Goal: Task Accomplishment & Management: Use online tool/utility

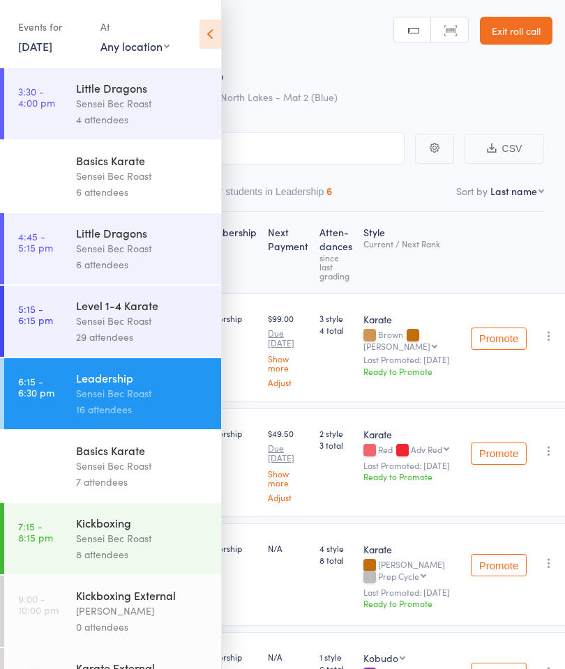
click at [210, 36] on icon at bounding box center [210, 34] width 22 height 29
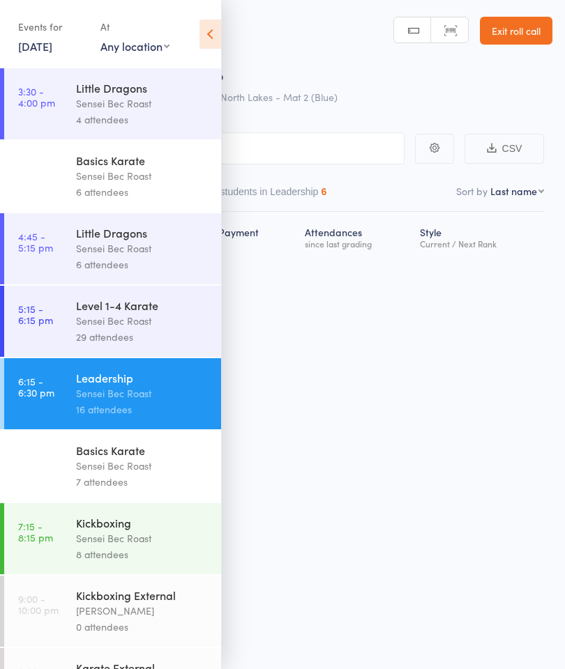
click at [519, 32] on link "Exit roll call" at bounding box center [516, 31] width 72 height 28
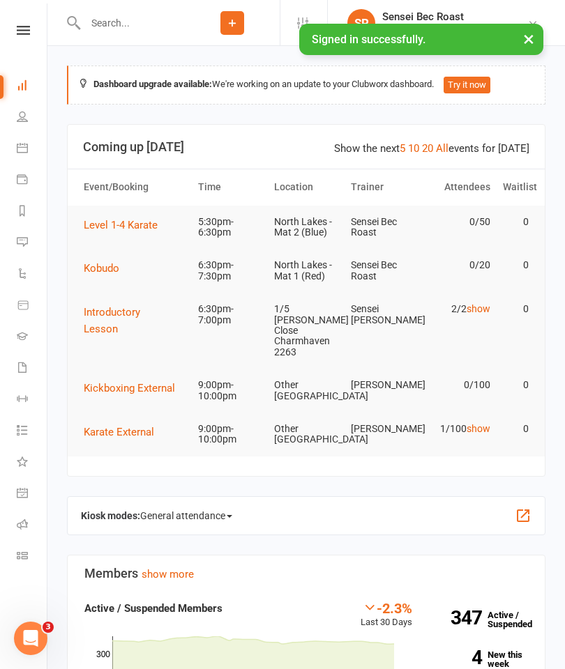
click at [118, 224] on span "Level 1-4 Karate" at bounding box center [121, 225] width 74 height 13
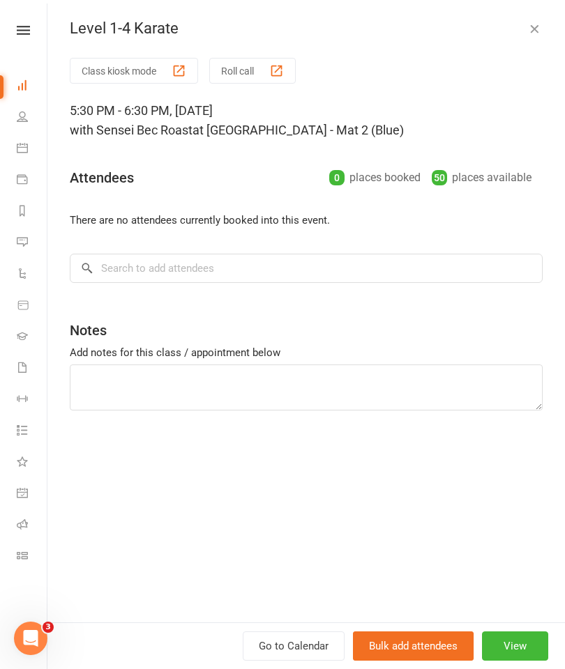
click at [21, 150] on icon at bounding box center [22, 147] width 11 height 11
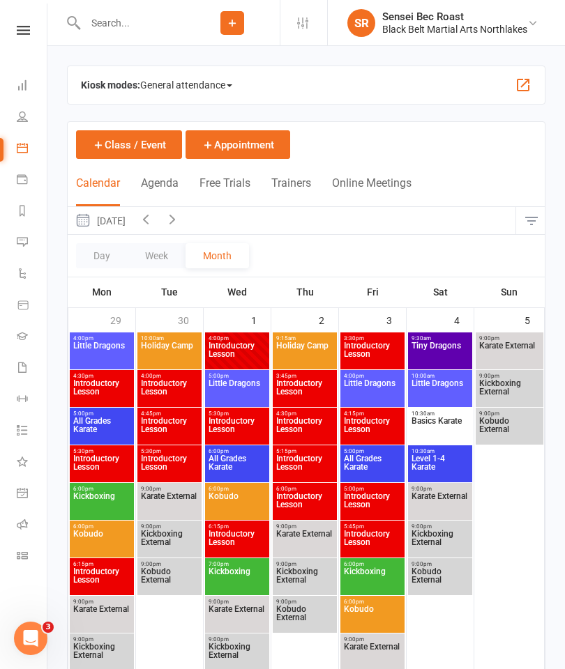
click at [166, 85] on span "General attendance" at bounding box center [186, 85] width 92 height 22
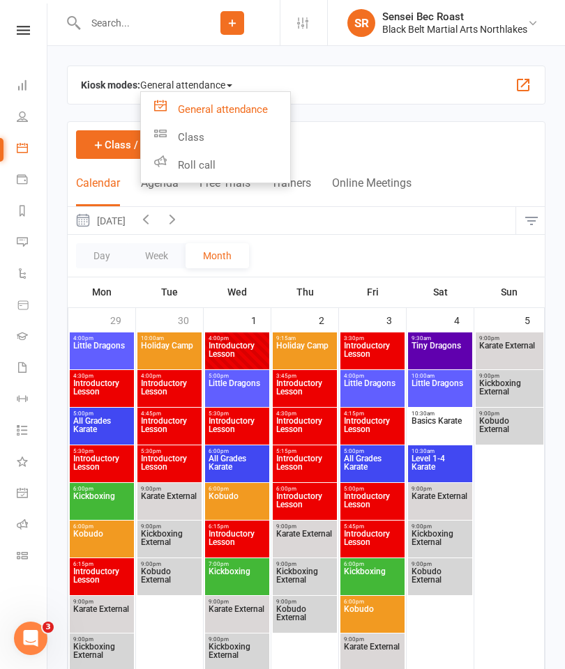
click at [185, 167] on link "Roll call" at bounding box center [215, 165] width 149 height 28
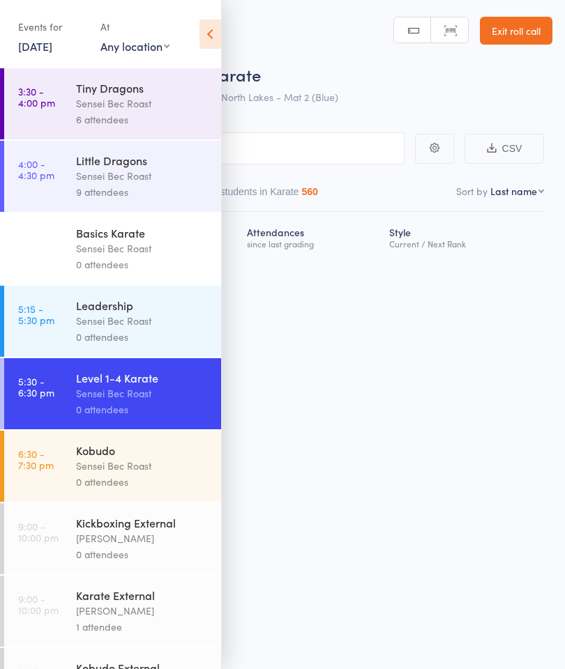
click at [164, 313] on div "Leadership" at bounding box center [142, 305] width 133 height 15
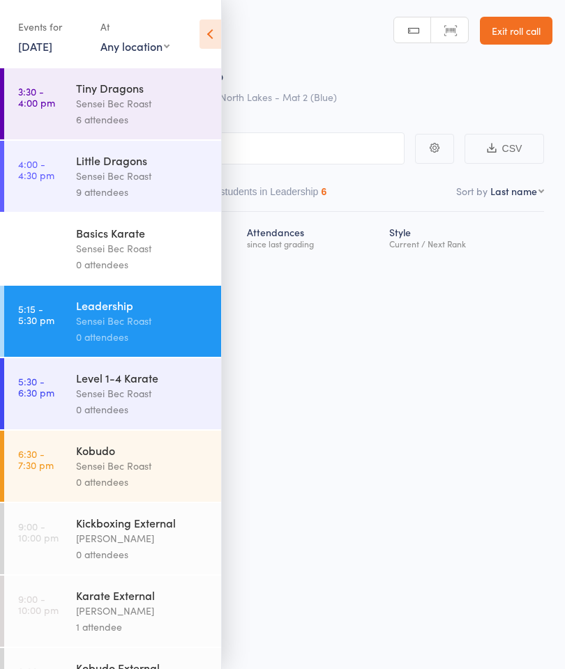
click at [217, 35] on icon at bounding box center [210, 34] width 22 height 29
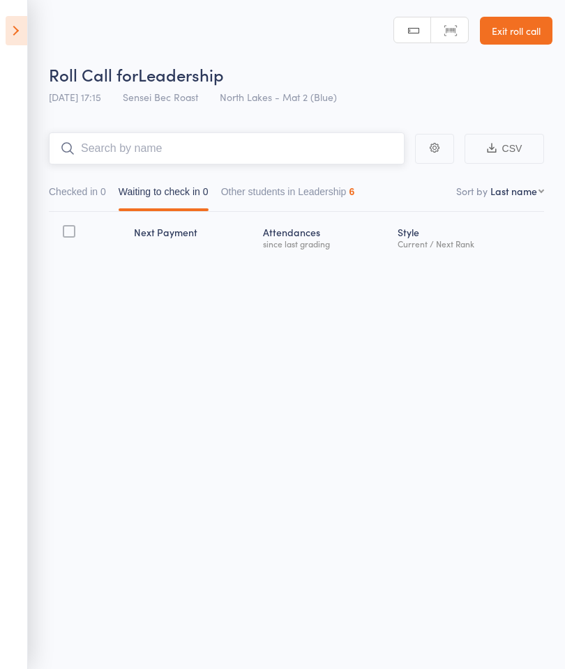
click at [118, 147] on input "search" at bounding box center [226, 148] width 355 height 32
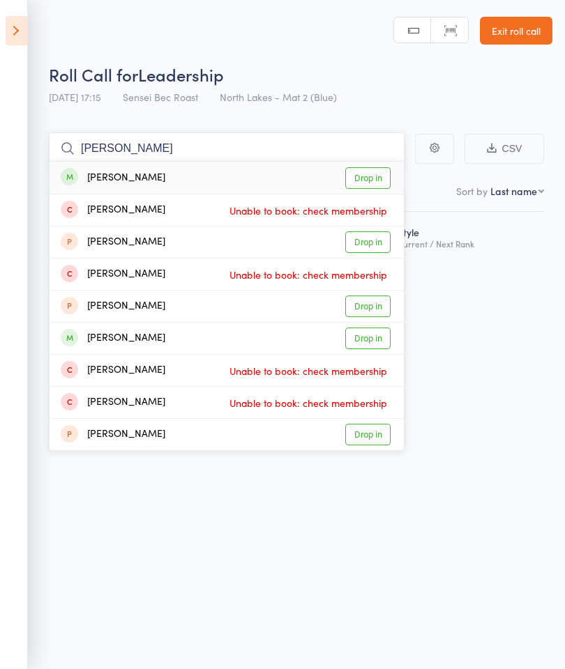
type input "[PERSON_NAME]"
click at [362, 177] on link "Drop in" at bounding box center [367, 178] width 45 height 22
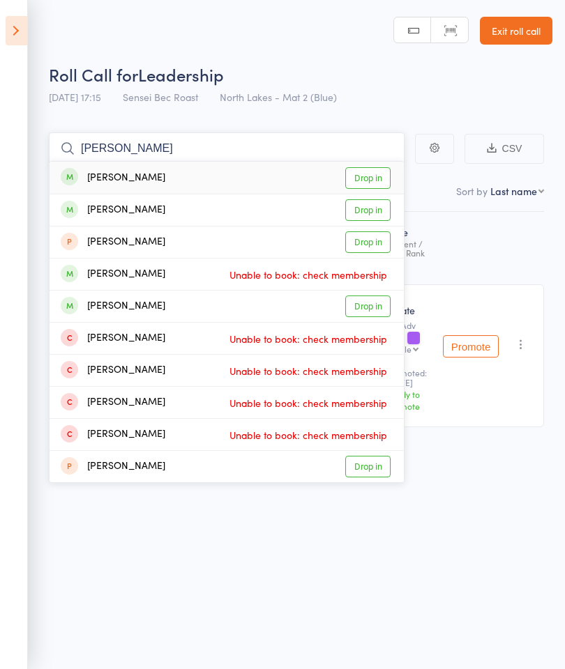
type input "[PERSON_NAME]"
click at [370, 216] on link "Drop in" at bounding box center [367, 210] width 45 height 22
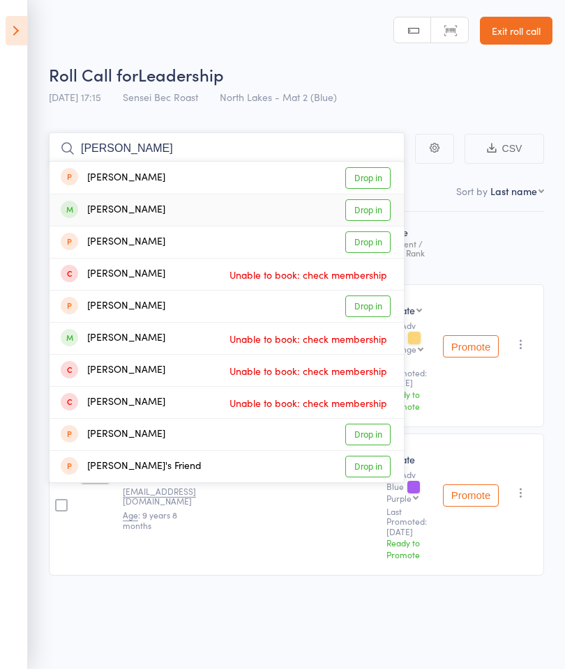
type input "[PERSON_NAME]"
click at [374, 210] on link "Drop in" at bounding box center [367, 210] width 45 height 22
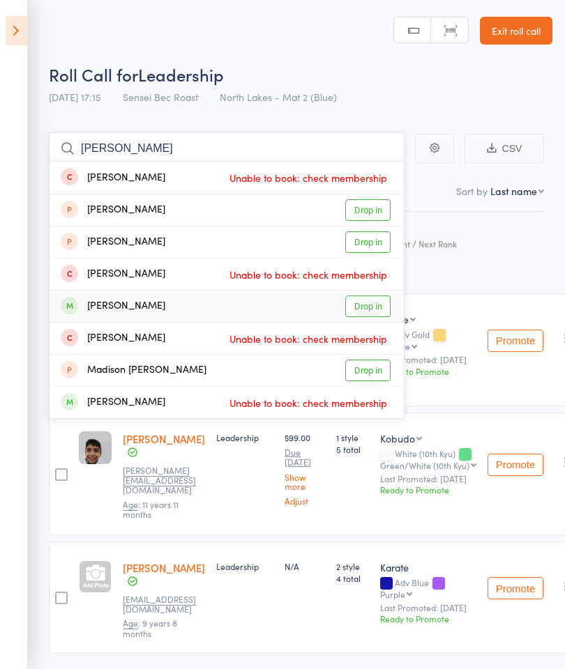
type input "[PERSON_NAME]"
click at [373, 304] on link "Drop in" at bounding box center [367, 307] width 45 height 22
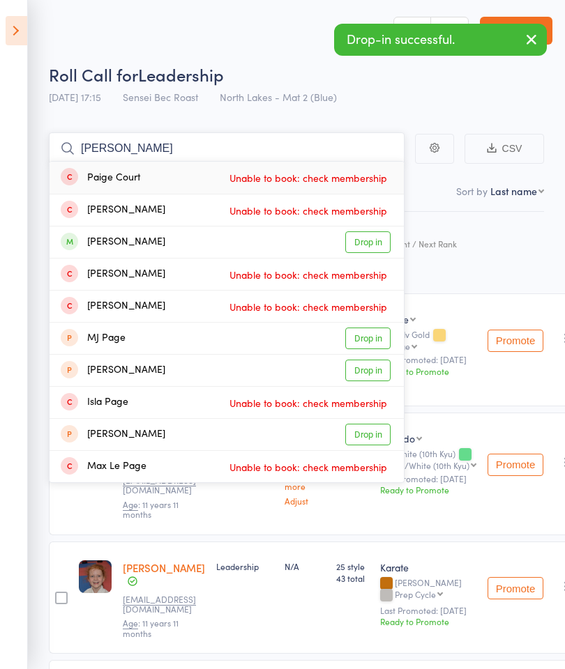
type input "[PERSON_NAME]"
click at [363, 242] on link "Drop in" at bounding box center [367, 242] width 45 height 22
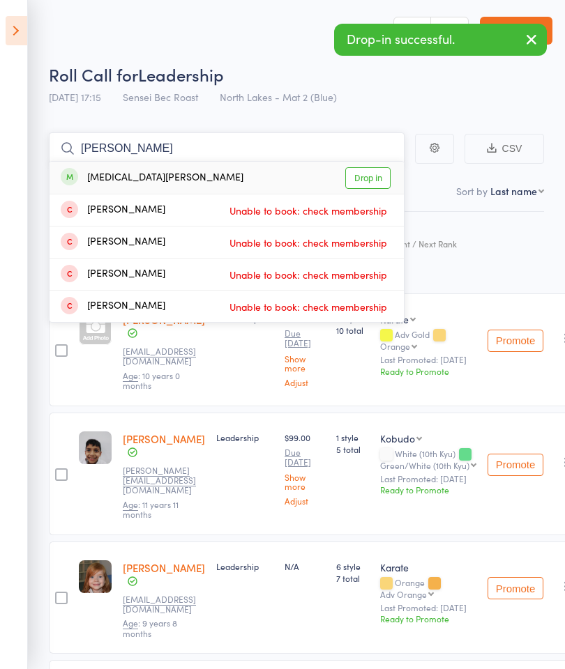
type input "[PERSON_NAME]"
click at [371, 184] on link "Drop in" at bounding box center [367, 178] width 45 height 22
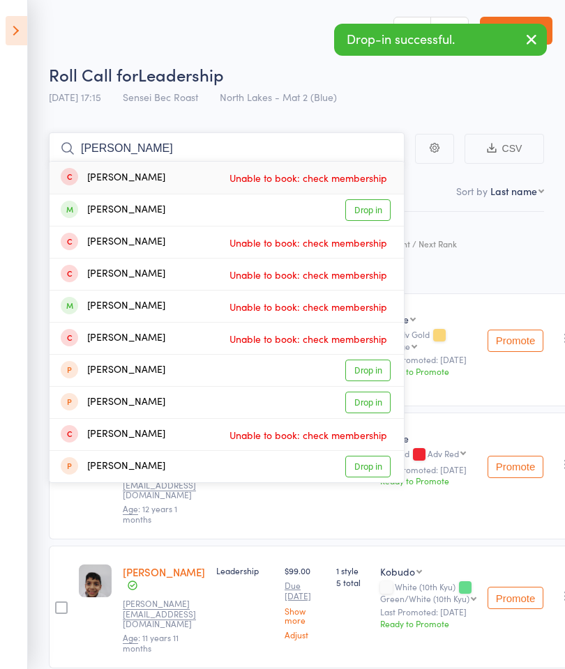
type input "[PERSON_NAME]"
click at [371, 209] on link "Drop in" at bounding box center [367, 210] width 45 height 22
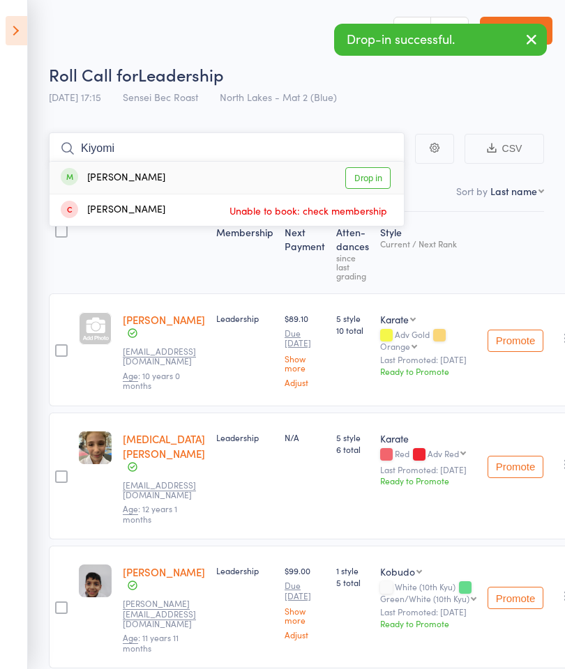
type input "Kiyomi"
click at [366, 178] on link "Drop in" at bounding box center [367, 178] width 45 height 22
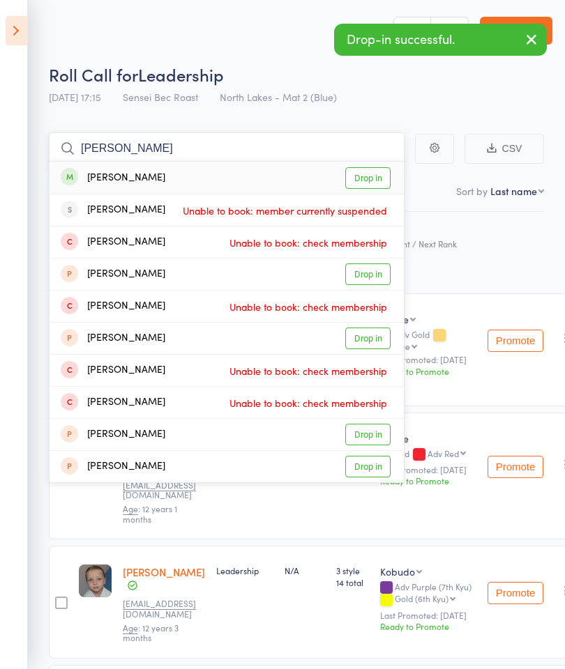
type input "[PERSON_NAME]"
click at [367, 178] on link "Drop in" at bounding box center [367, 178] width 45 height 22
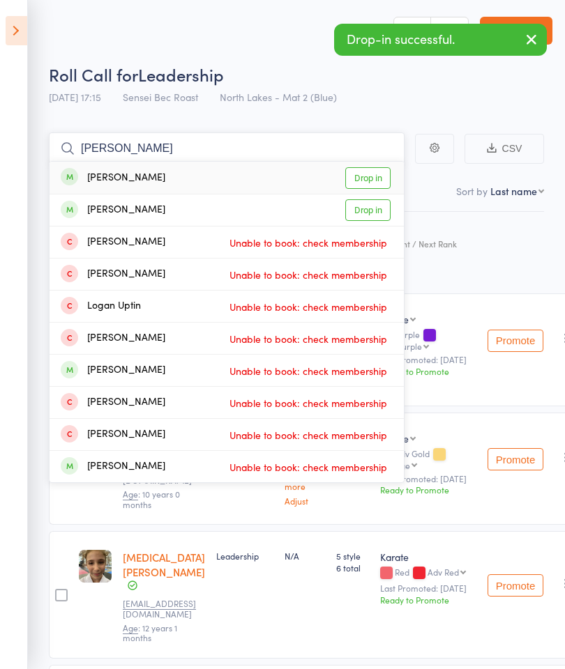
type input "[PERSON_NAME]"
click at [372, 181] on link "Drop in" at bounding box center [367, 178] width 45 height 22
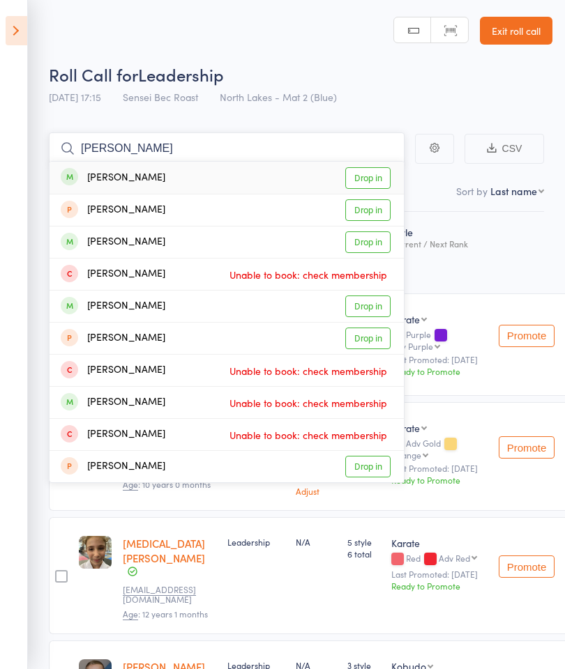
type input "[PERSON_NAME]"
click at [372, 178] on link "Drop in" at bounding box center [367, 178] width 45 height 22
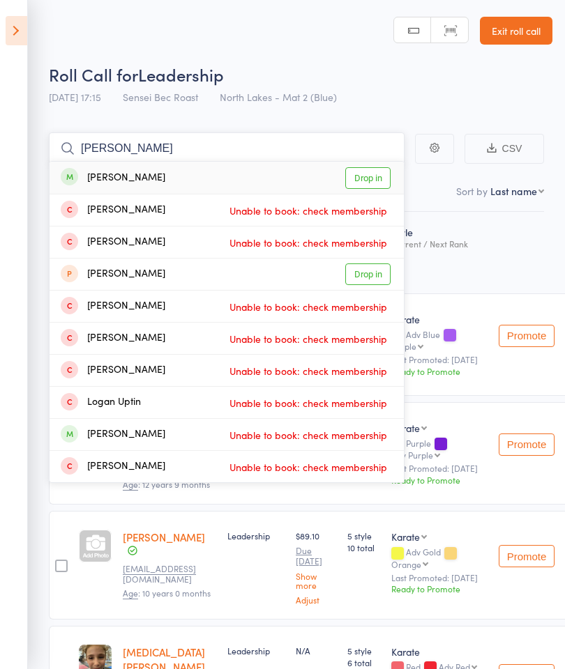
type input "[PERSON_NAME]"
click at [376, 178] on link "Drop in" at bounding box center [367, 178] width 45 height 22
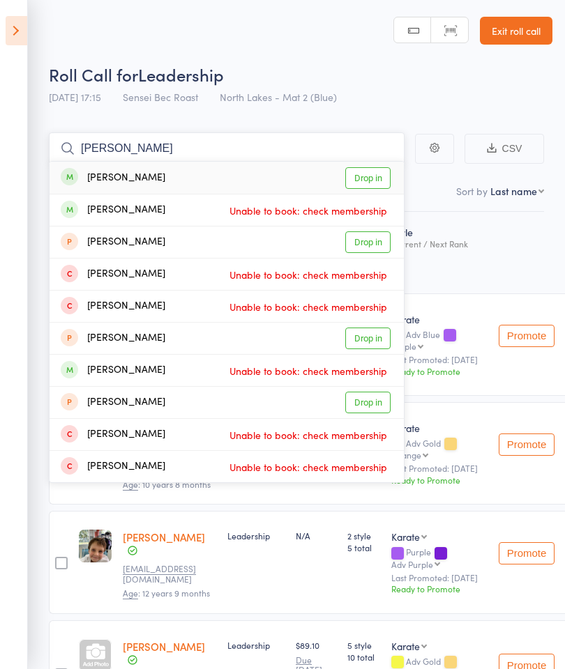
type input "[PERSON_NAME]"
click at [372, 174] on link "Drop in" at bounding box center [367, 178] width 45 height 22
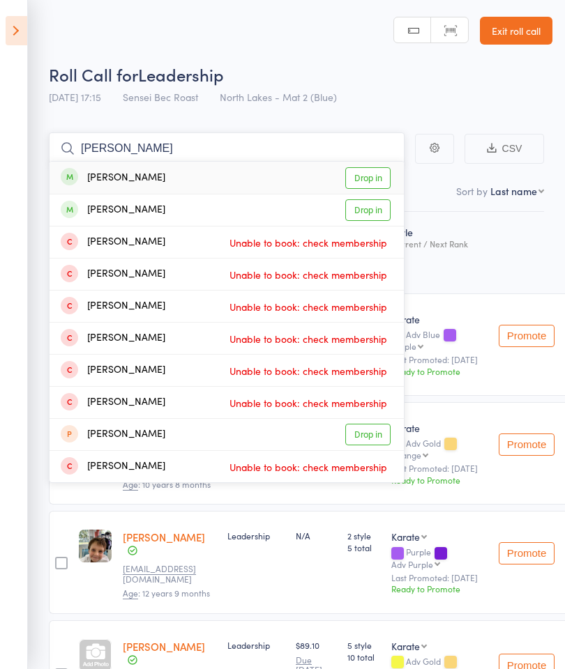
type input "[PERSON_NAME]"
click at [378, 177] on link "Drop in" at bounding box center [367, 178] width 45 height 22
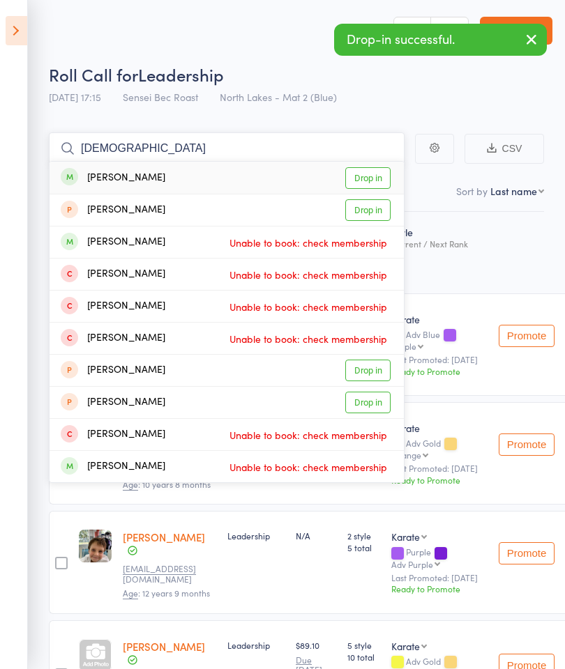
type input "[DEMOGRAPHIC_DATA]"
click at [373, 178] on link "Drop in" at bounding box center [367, 178] width 45 height 22
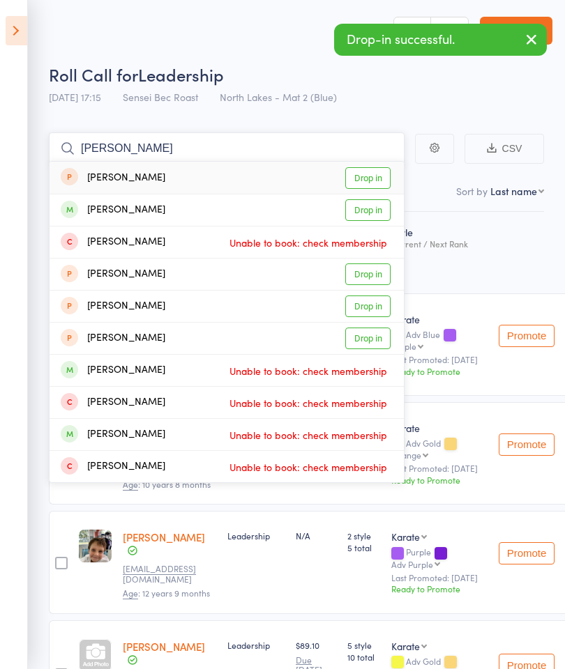
type input "[PERSON_NAME]"
click at [369, 212] on link "Drop in" at bounding box center [367, 210] width 45 height 22
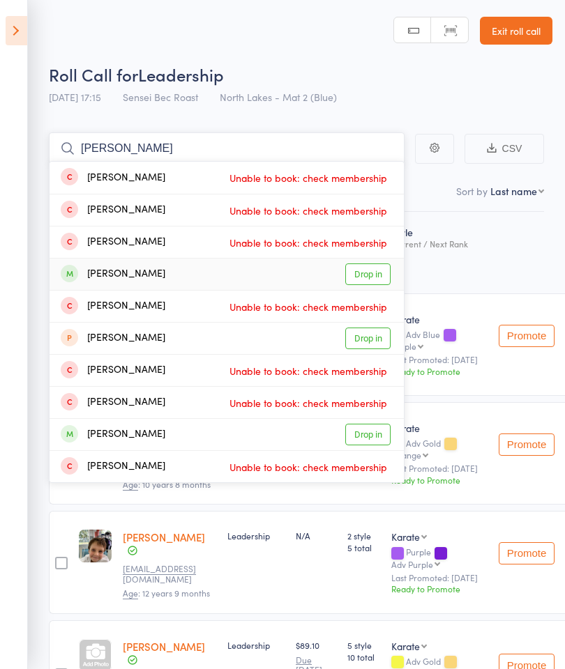
type input "[PERSON_NAME]"
click at [371, 275] on link "Drop in" at bounding box center [367, 274] width 45 height 22
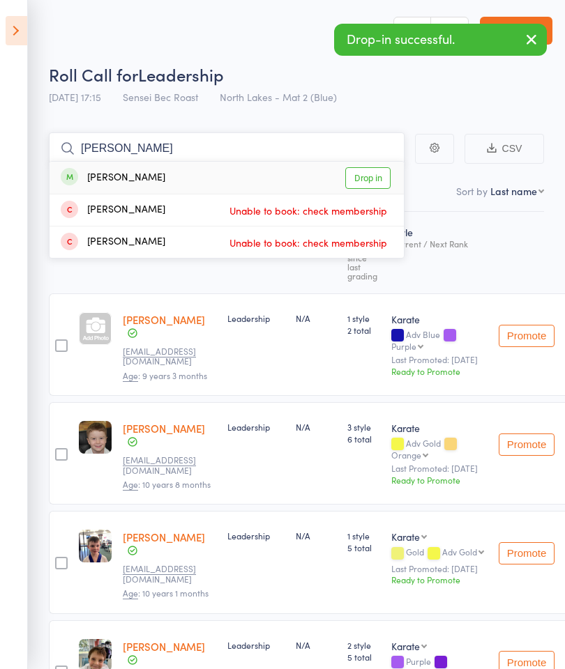
type input "[PERSON_NAME]"
click at [369, 180] on link "Drop in" at bounding box center [367, 178] width 45 height 22
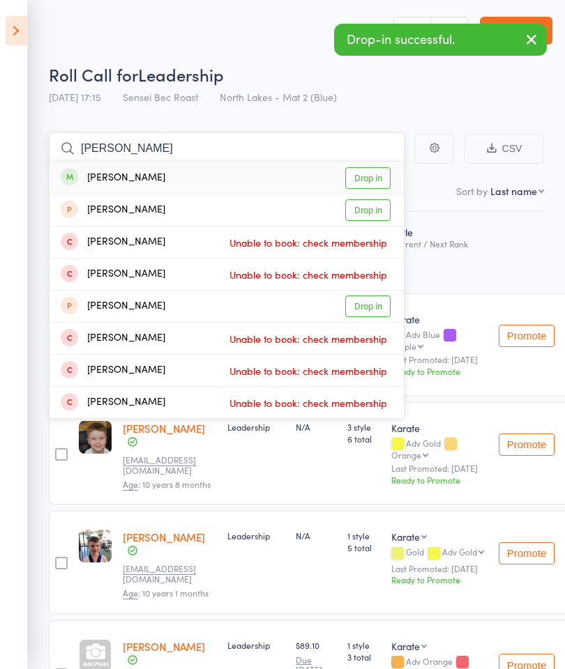
type input "[PERSON_NAME]"
click at [376, 181] on link "Drop in" at bounding box center [367, 178] width 45 height 22
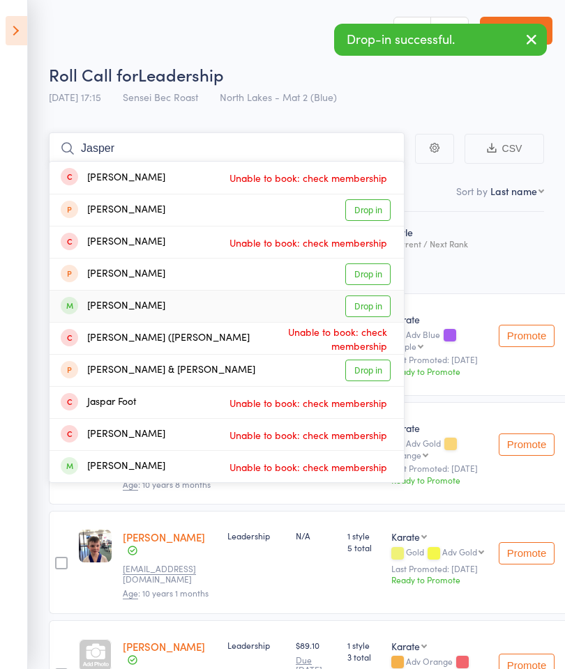
type input "Jasper"
click at [376, 311] on link "Drop in" at bounding box center [367, 307] width 45 height 22
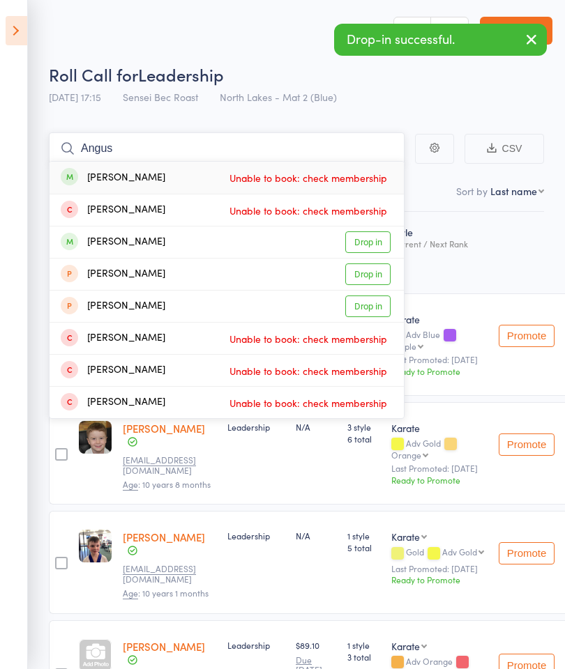
type input "Angus"
click at [375, 243] on link "Drop in" at bounding box center [367, 242] width 45 height 22
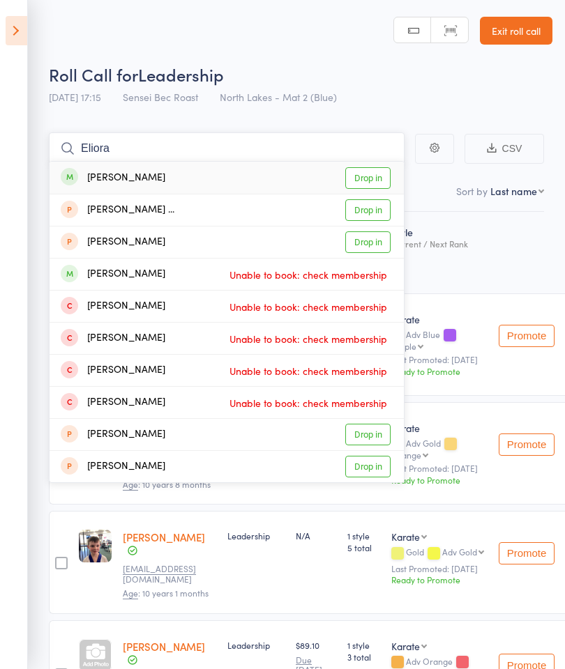
type input "Eliora"
click at [371, 181] on link "Drop in" at bounding box center [367, 178] width 45 height 22
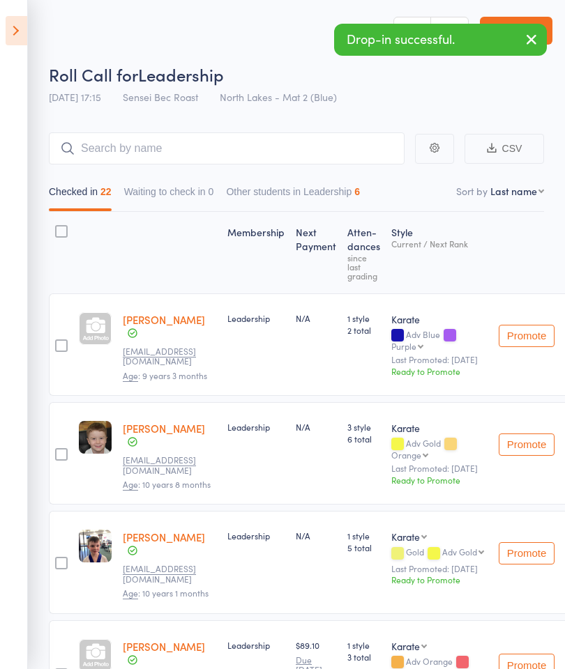
click at [17, 36] on icon at bounding box center [17, 30] width 22 height 29
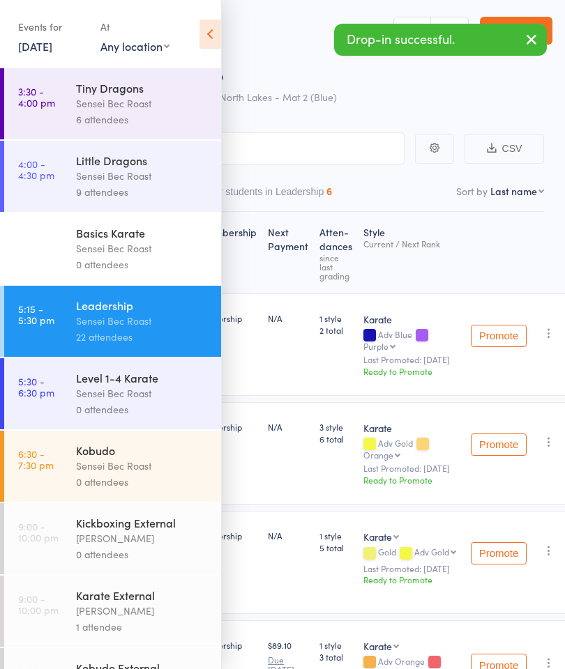
click at [109, 385] on div "Level 1-4 Karate" at bounding box center [142, 377] width 133 height 15
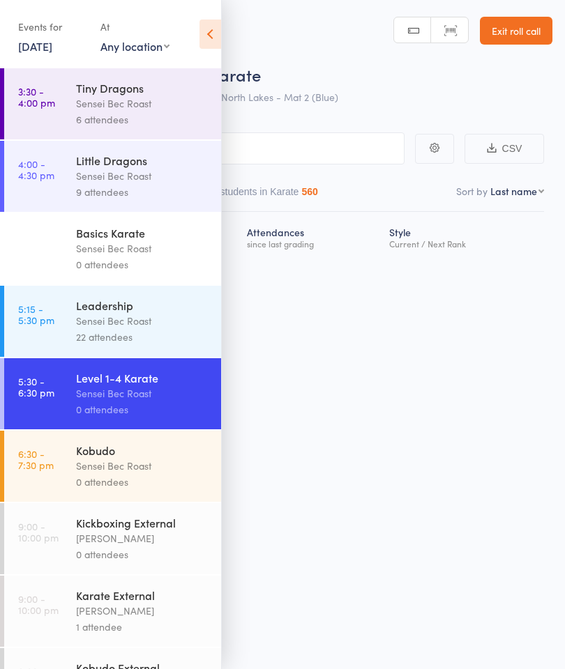
click at [208, 34] on icon at bounding box center [210, 34] width 22 height 29
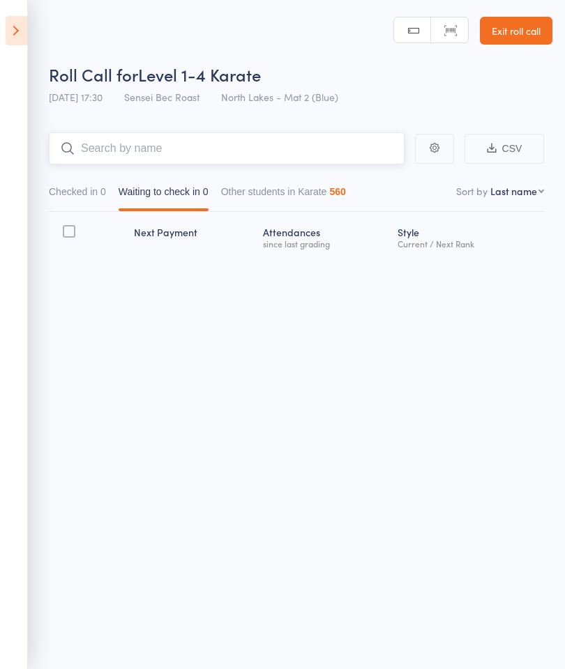
click at [116, 146] on input "search" at bounding box center [226, 148] width 355 height 32
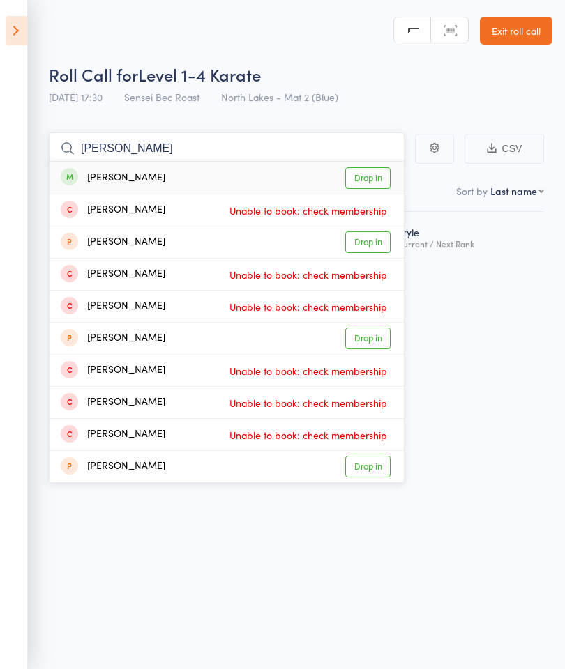
type input "[PERSON_NAME]"
click at [371, 179] on link "Drop in" at bounding box center [367, 178] width 45 height 22
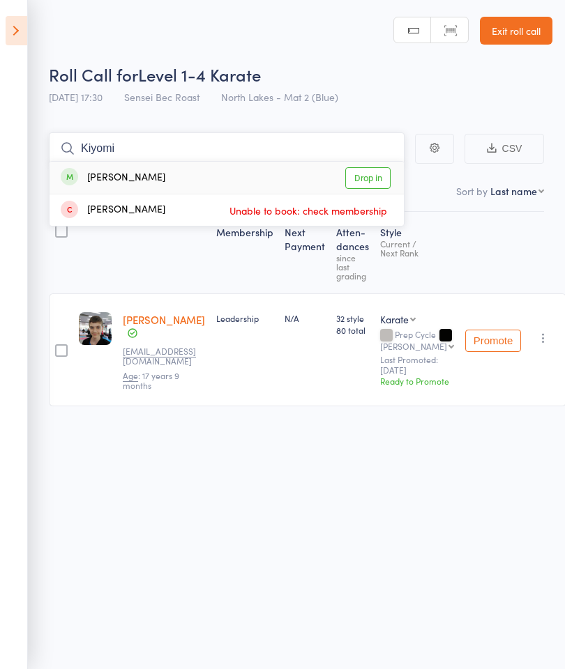
type input "Kiyomi"
click at [374, 176] on link "Drop in" at bounding box center [367, 178] width 45 height 22
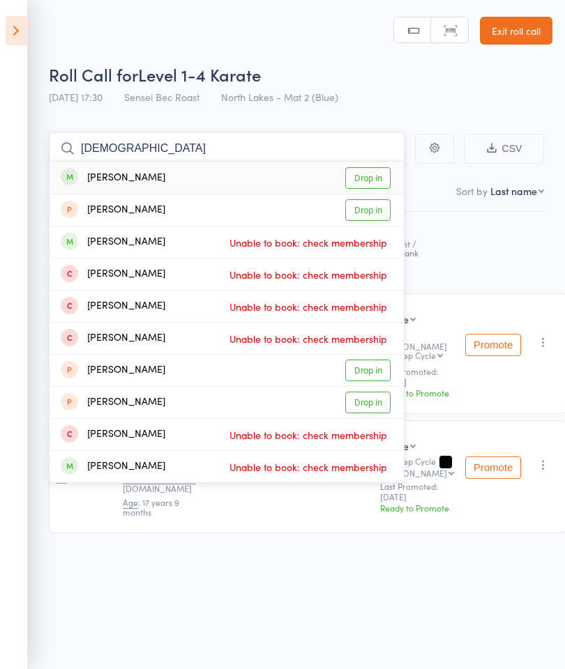
type input "[DEMOGRAPHIC_DATA]"
click at [380, 177] on link "Drop in" at bounding box center [367, 178] width 45 height 22
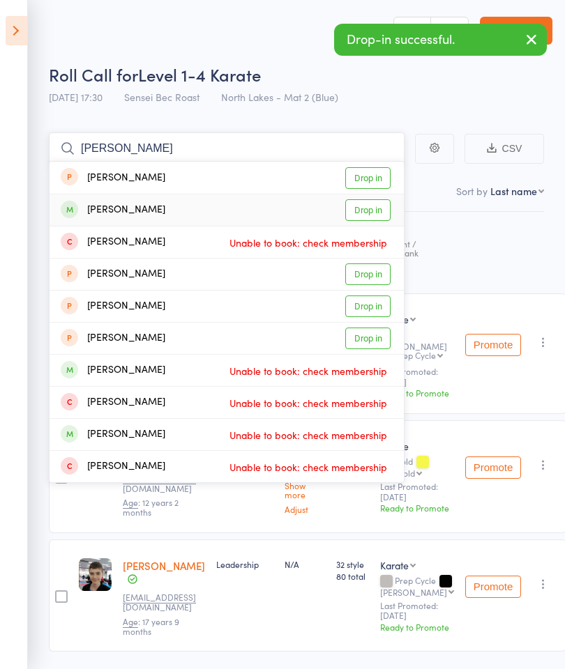
type input "[PERSON_NAME]"
click at [371, 217] on link "Drop in" at bounding box center [367, 210] width 45 height 22
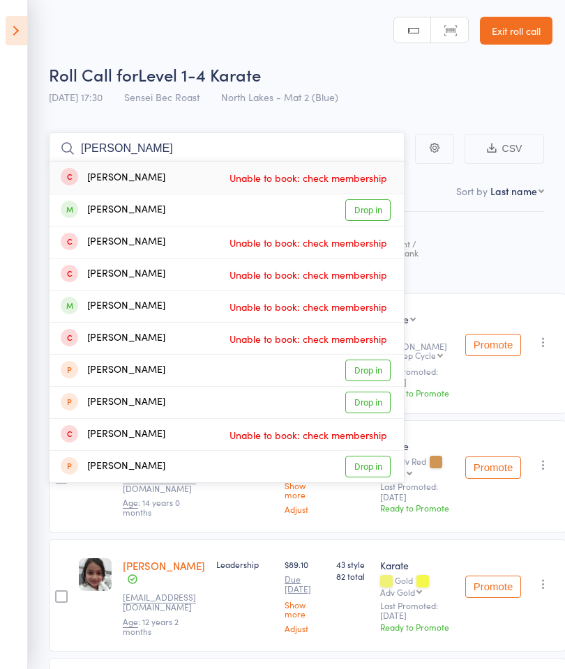
type input "[PERSON_NAME]"
click at [372, 210] on link "Drop in" at bounding box center [367, 210] width 45 height 22
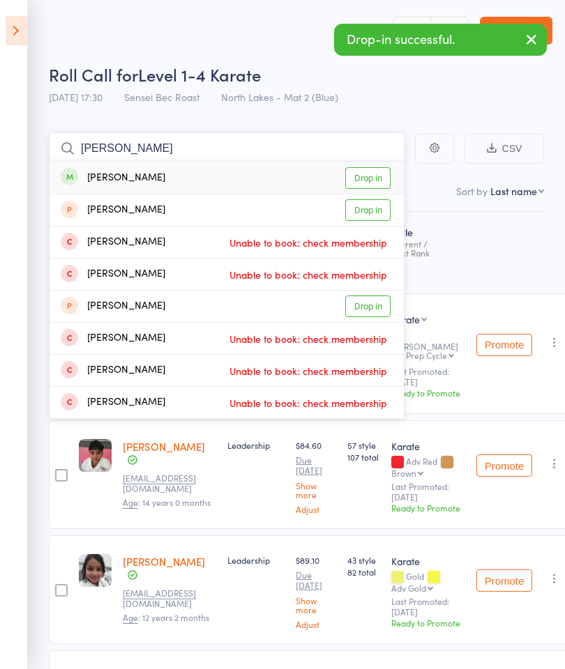
type input "[PERSON_NAME]"
click at [370, 182] on link "Drop in" at bounding box center [367, 178] width 45 height 22
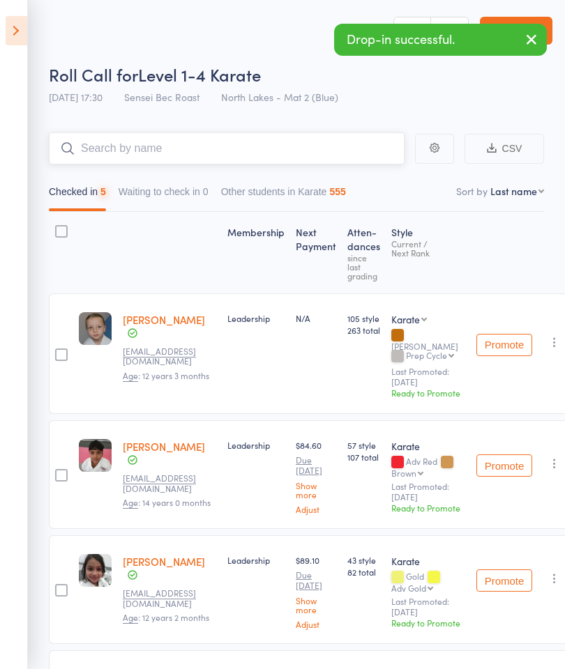
click at [93, 144] on input "search" at bounding box center [226, 148] width 355 height 32
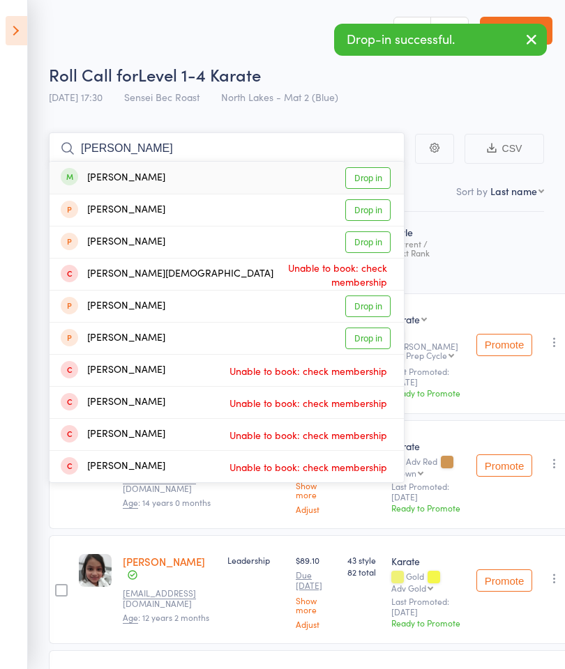
type input "[PERSON_NAME]"
click at [383, 179] on link "Drop in" at bounding box center [367, 178] width 45 height 22
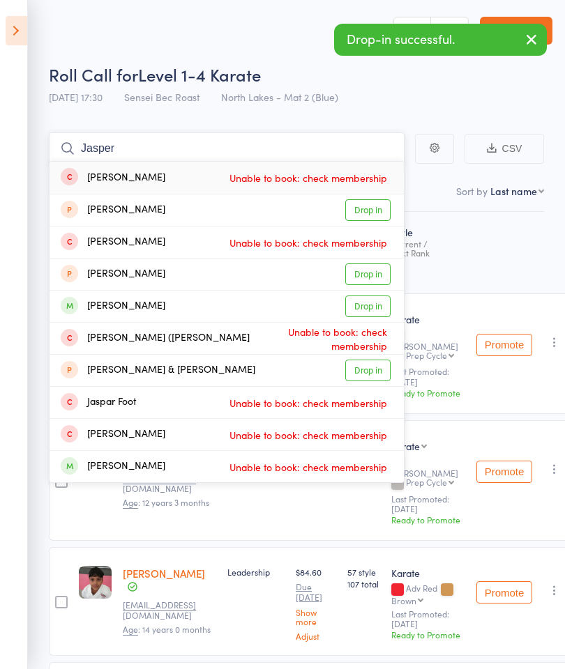
type input "Jasper"
click at [376, 309] on link "Drop in" at bounding box center [367, 307] width 45 height 22
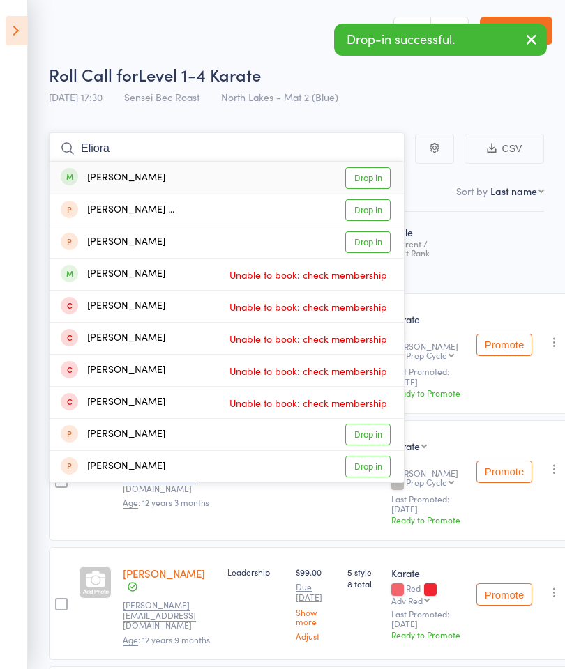
type input "Eliora"
click at [377, 181] on link "Drop in" at bounding box center [367, 178] width 45 height 22
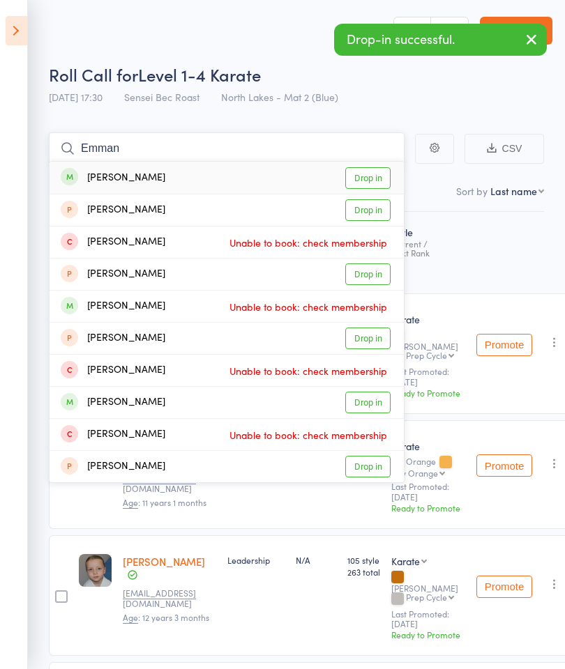
type input "Emman"
click at [376, 178] on link "Drop in" at bounding box center [367, 178] width 45 height 22
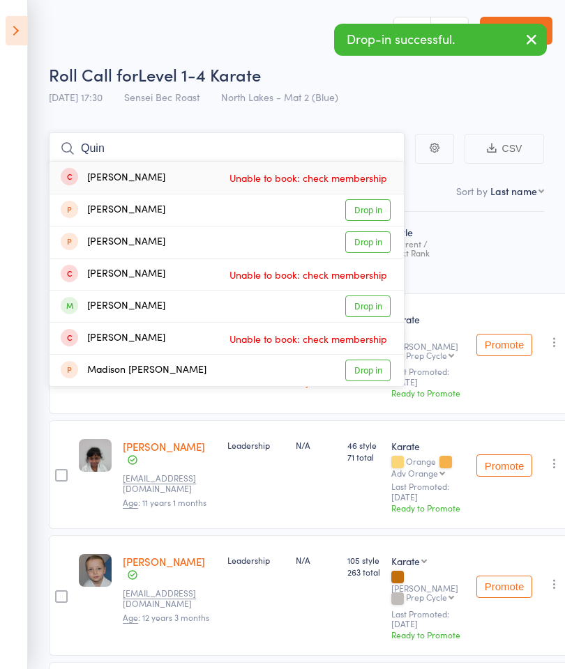
type input "Quin"
click at [367, 315] on link "Drop in" at bounding box center [367, 307] width 45 height 22
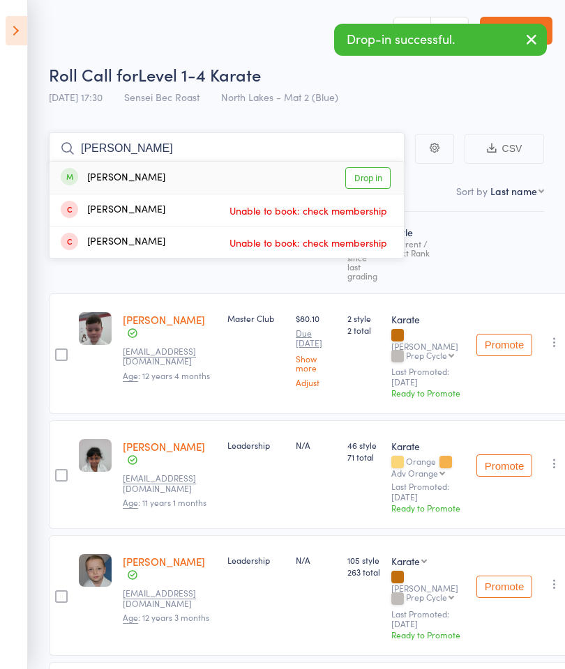
type input "[PERSON_NAME]"
click at [374, 175] on link "Drop in" at bounding box center [367, 178] width 45 height 22
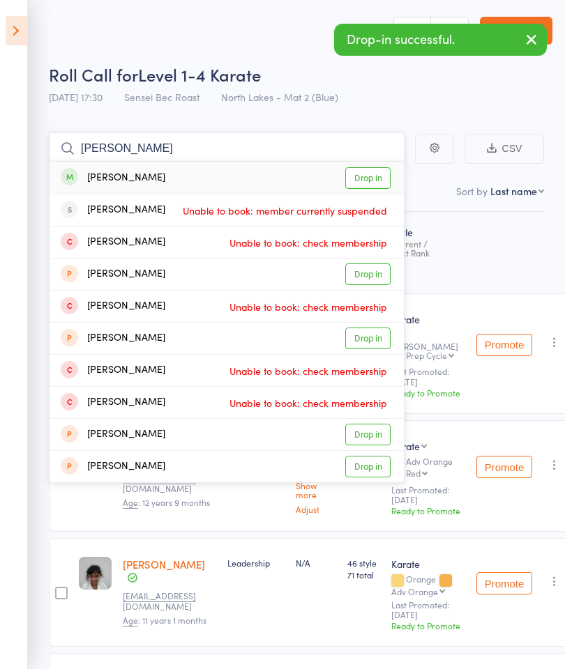
type input "[PERSON_NAME]"
click at [367, 176] on link "Drop in" at bounding box center [367, 178] width 45 height 22
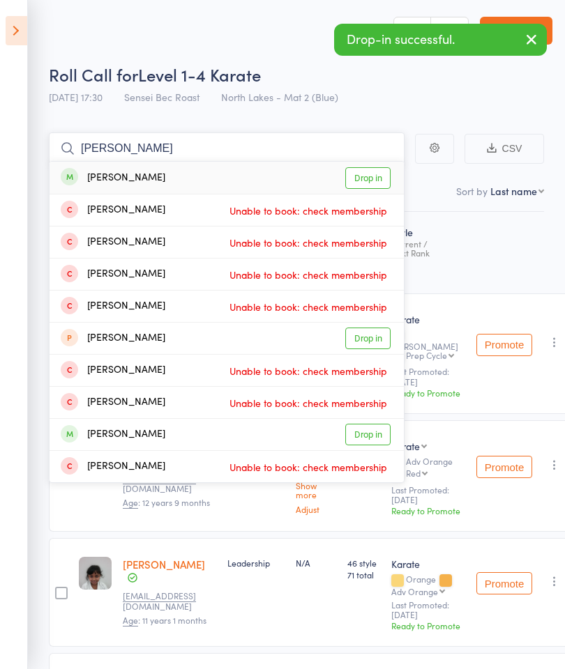
type input "[PERSON_NAME]"
click at [381, 181] on link "Drop in" at bounding box center [367, 178] width 45 height 22
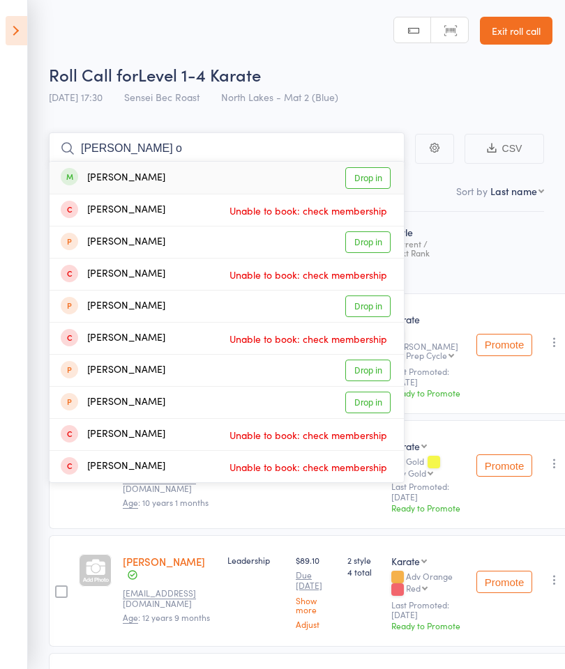
type input "[PERSON_NAME] o"
click at [374, 183] on link "Drop in" at bounding box center [367, 178] width 45 height 22
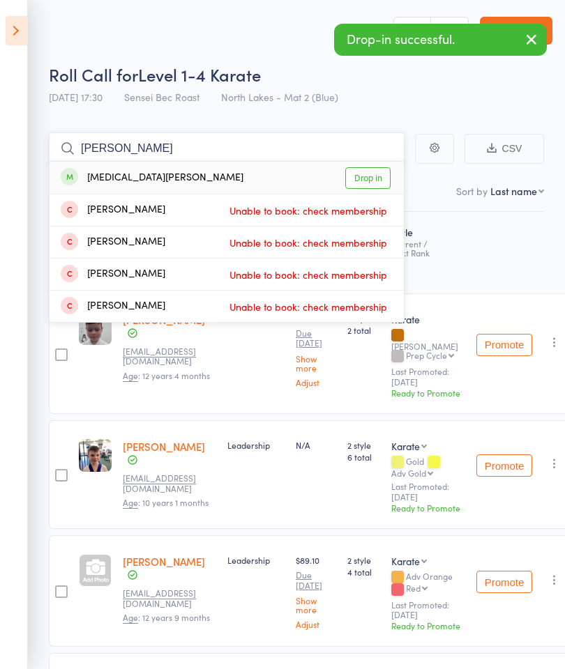
type input "[PERSON_NAME]"
click at [375, 176] on link "Drop in" at bounding box center [367, 178] width 45 height 22
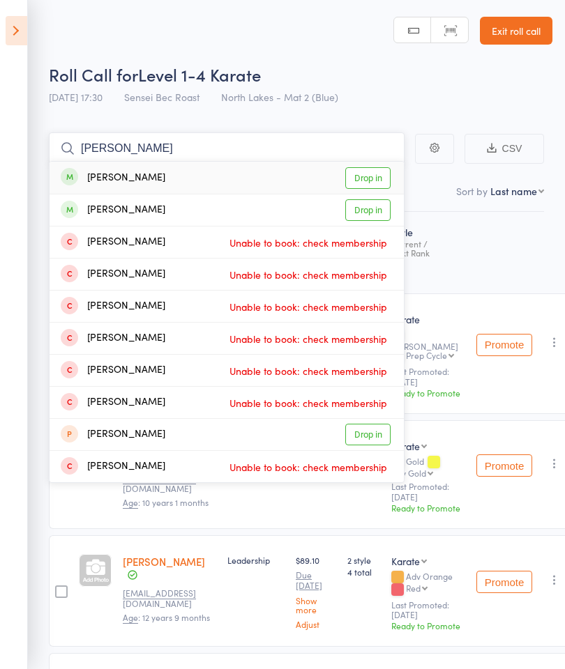
type input "[PERSON_NAME]"
click at [372, 177] on link "Drop in" at bounding box center [367, 178] width 45 height 22
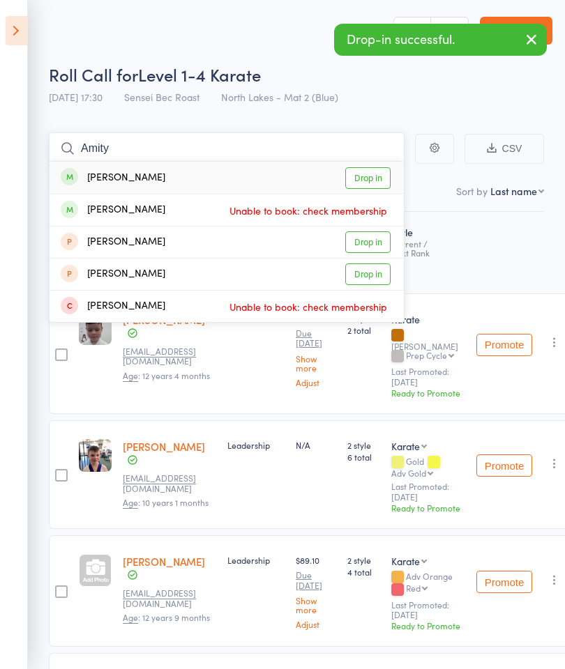
type input "Amity"
click at [370, 182] on link "Drop in" at bounding box center [367, 178] width 45 height 22
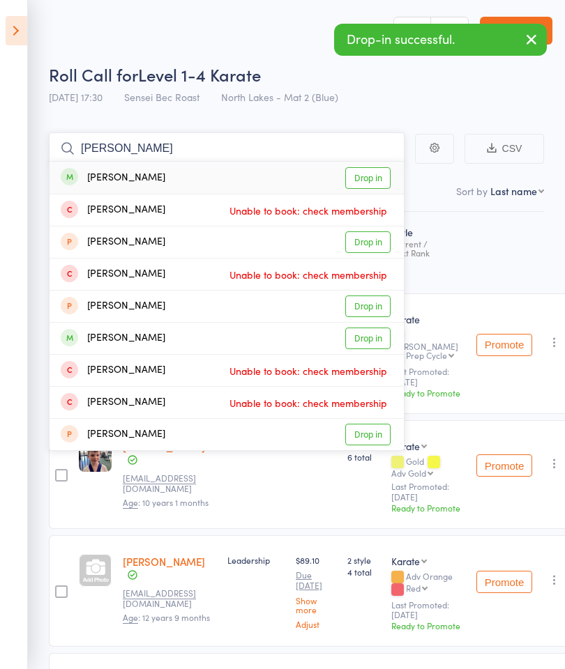
type input "[PERSON_NAME]"
click at [376, 177] on link "Drop in" at bounding box center [367, 178] width 45 height 22
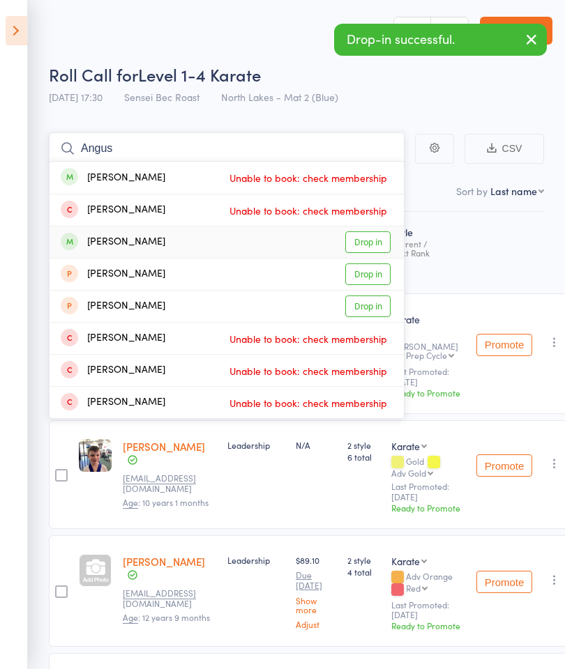
type input "Angus"
click at [376, 246] on link "Drop in" at bounding box center [367, 242] width 45 height 22
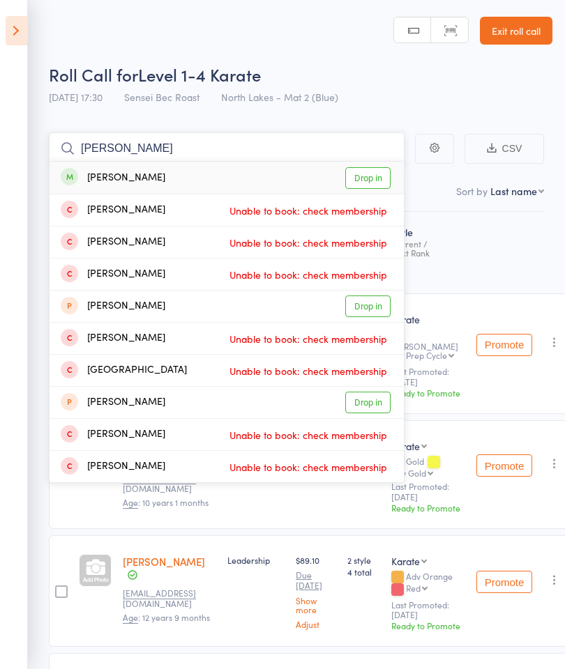
type input "[PERSON_NAME]"
click at [376, 178] on link "Drop in" at bounding box center [367, 178] width 45 height 22
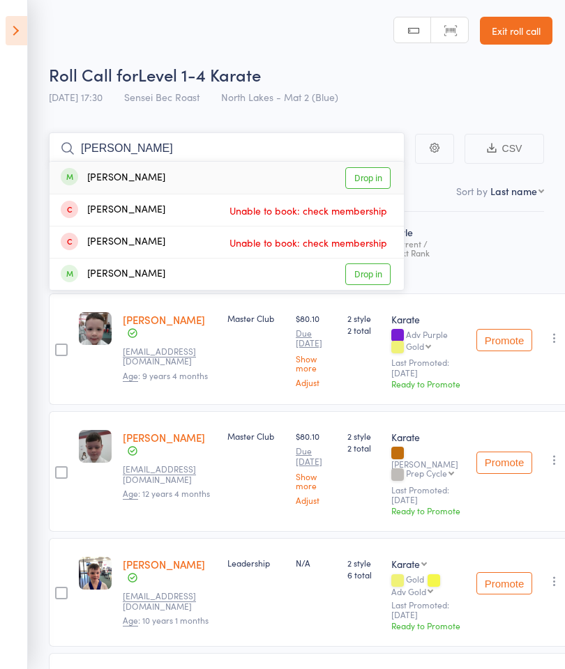
type input "[PERSON_NAME]"
click at [370, 176] on link "Drop in" at bounding box center [367, 178] width 45 height 22
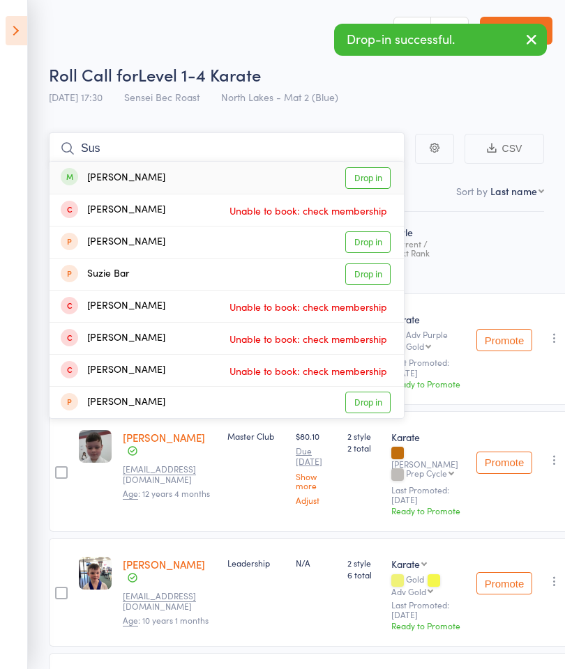
type input "Sus"
click at [371, 181] on link "Drop in" at bounding box center [367, 178] width 45 height 22
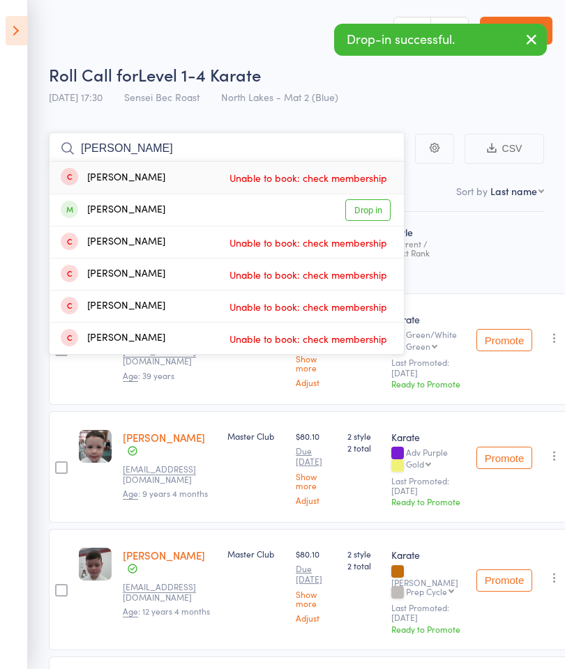
type input "[PERSON_NAME]"
click at [378, 210] on link "Drop in" at bounding box center [367, 210] width 45 height 22
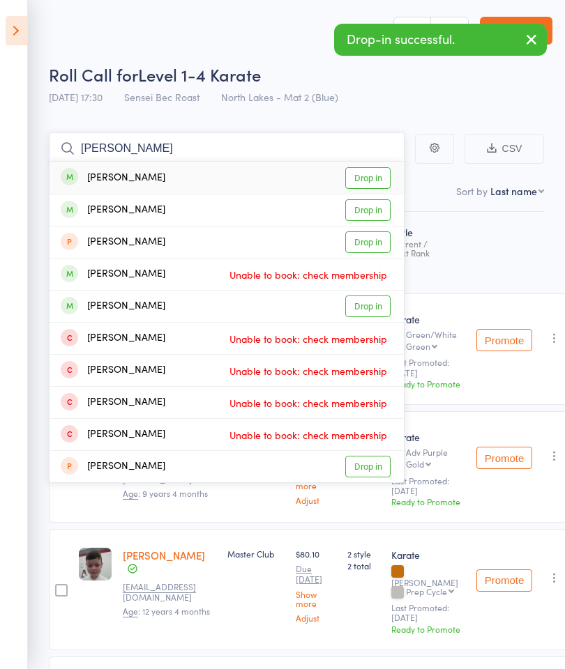
type input "[PERSON_NAME]"
click at [374, 210] on link "Drop in" at bounding box center [367, 210] width 45 height 22
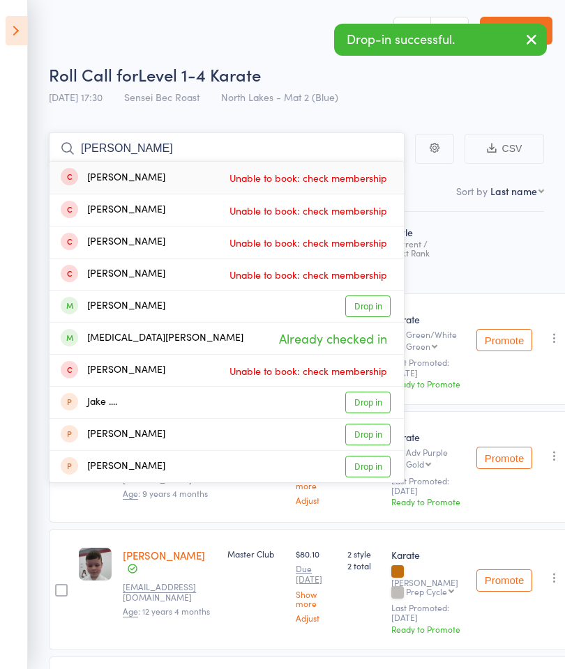
type input "[PERSON_NAME]"
click at [377, 308] on link "Drop in" at bounding box center [367, 307] width 45 height 22
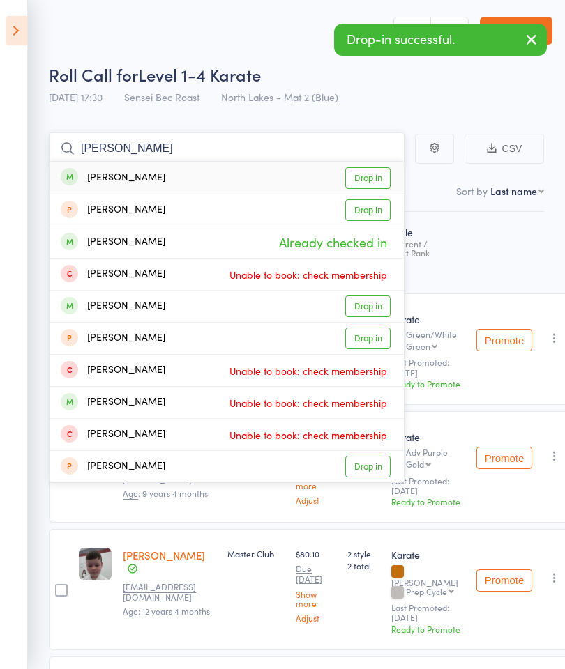
type input "[PERSON_NAME]"
click at [378, 177] on link "Drop in" at bounding box center [367, 178] width 45 height 22
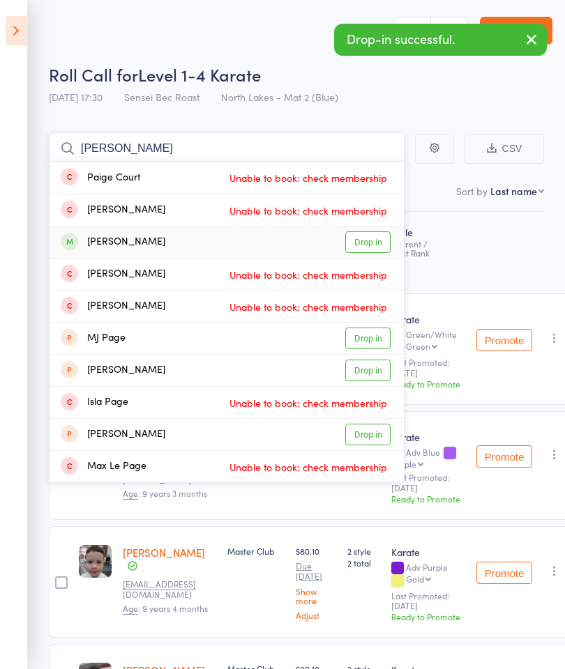
type input "[PERSON_NAME]"
click at [374, 251] on link "Drop in" at bounding box center [367, 242] width 45 height 22
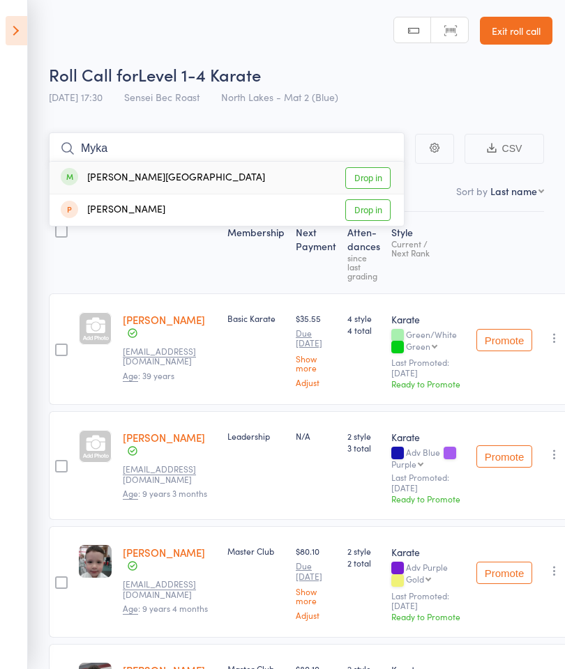
type input "Myka"
click at [377, 174] on link "Drop in" at bounding box center [367, 178] width 45 height 22
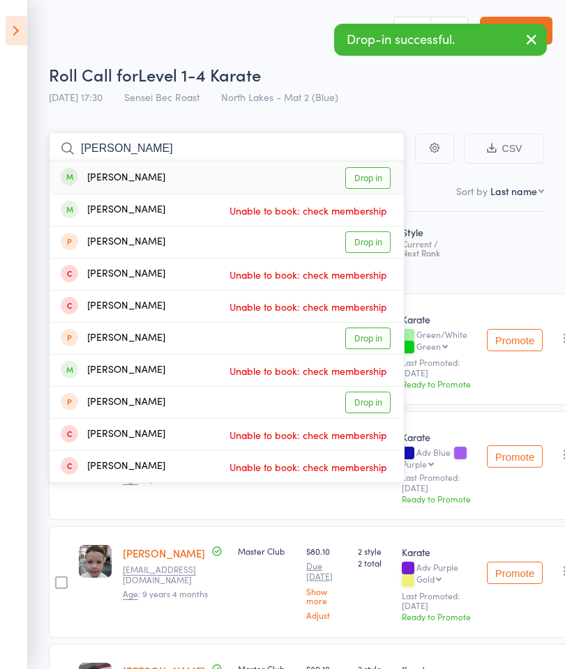
type input "[PERSON_NAME]"
click at [374, 177] on link "Drop in" at bounding box center [367, 178] width 45 height 22
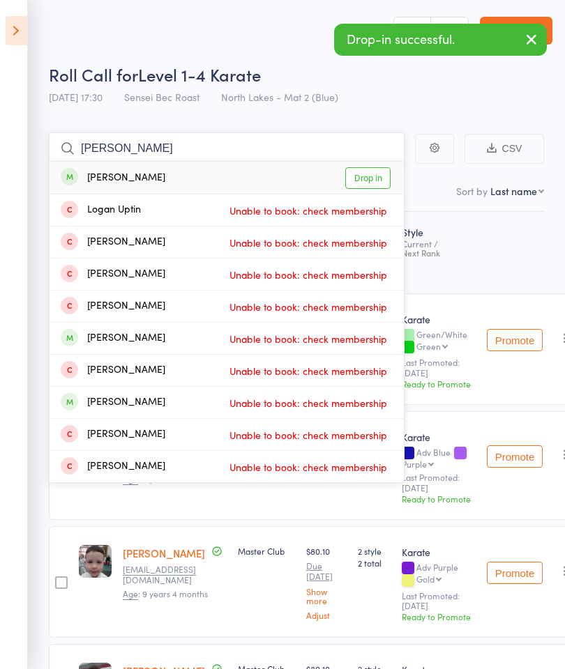
type input "[PERSON_NAME]"
click at [368, 179] on link "Drop in" at bounding box center [367, 178] width 45 height 22
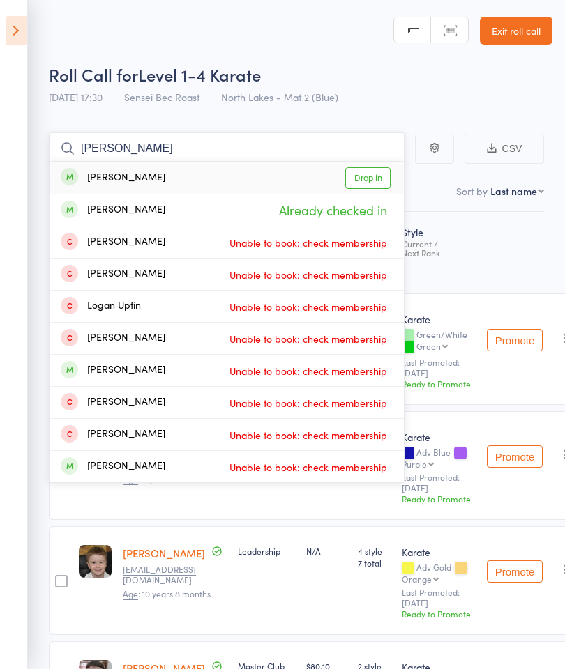
type input "[PERSON_NAME]"
click at [371, 181] on link "Drop in" at bounding box center [367, 178] width 45 height 22
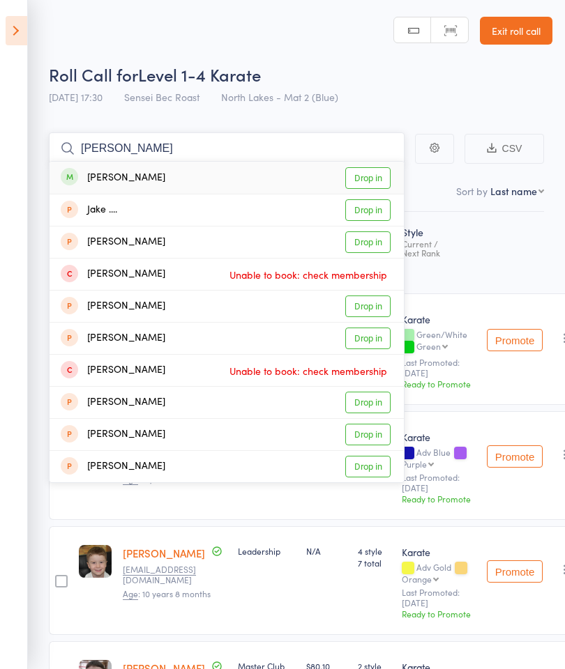
type input "[PERSON_NAME]"
click at [371, 181] on link "Drop in" at bounding box center [367, 178] width 45 height 22
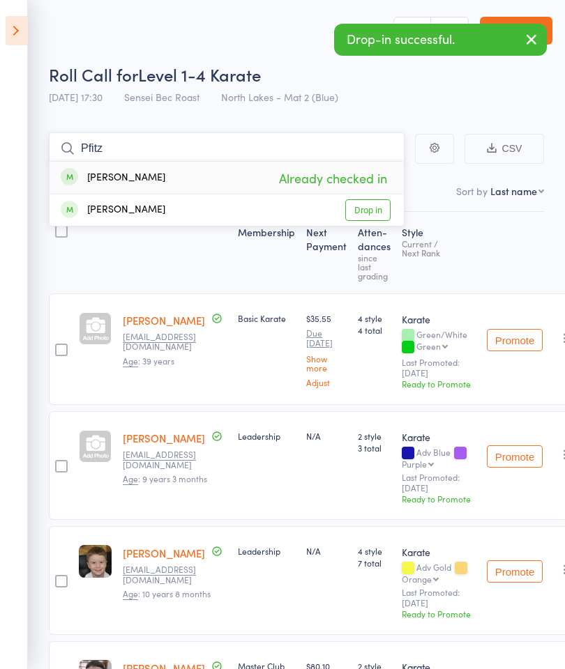
type input "Pfitz"
click at [376, 209] on link "Drop in" at bounding box center [367, 210] width 45 height 22
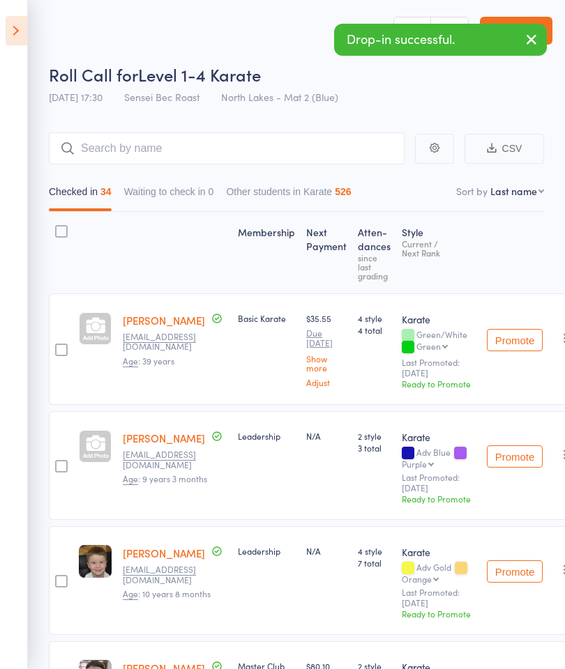
click at [25, 39] on icon at bounding box center [17, 30] width 22 height 29
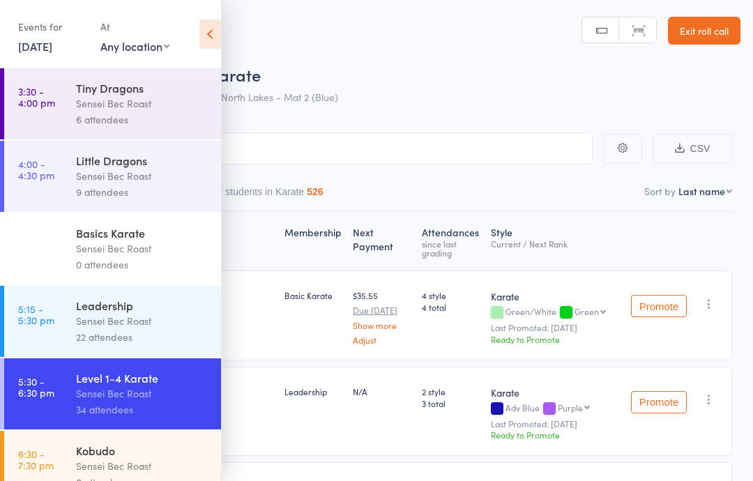
click at [344, 71] on div "Roll Call for Level 1-4 Karate" at bounding box center [394, 74] width 691 height 23
click at [228, 38] on header "Roll Call for Level 1-4 Karate Roll Call for Level 1-4 Karate [DATE] 17:30 Sens…" at bounding box center [376, 56] width 753 height 112
click at [211, 42] on icon at bounding box center [210, 34] width 22 height 29
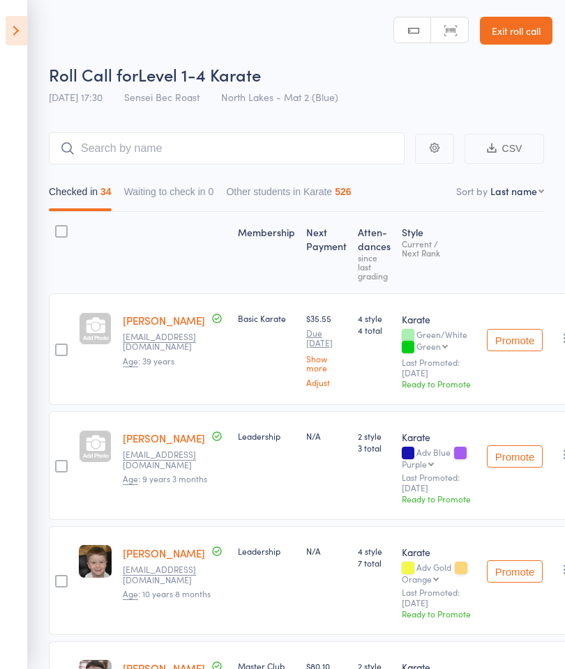
click at [9, 33] on icon at bounding box center [17, 30] width 22 height 29
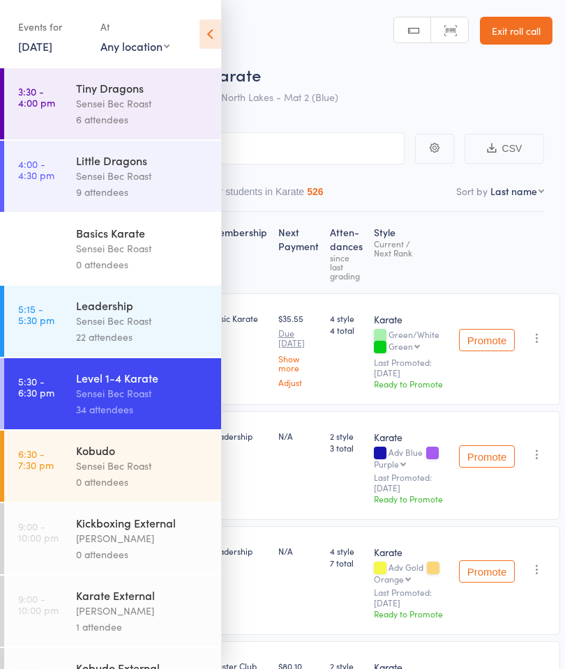
click at [95, 249] on div "Sensei Bec Roast" at bounding box center [142, 248] width 133 height 16
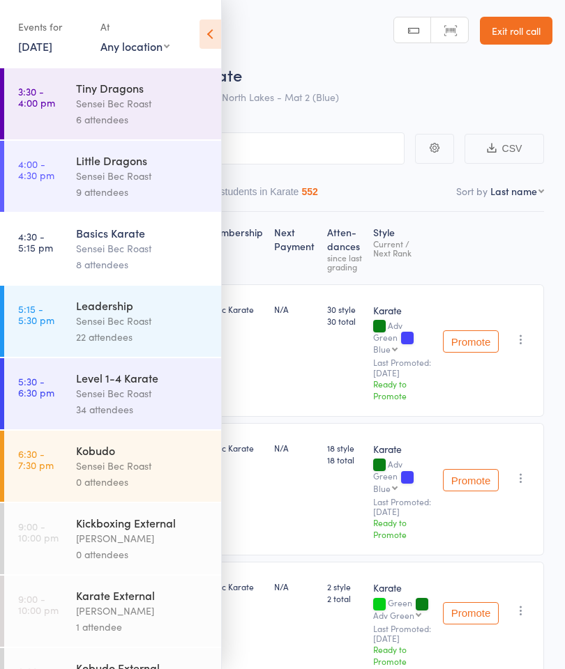
click at [201, 36] on icon at bounding box center [210, 34] width 22 height 29
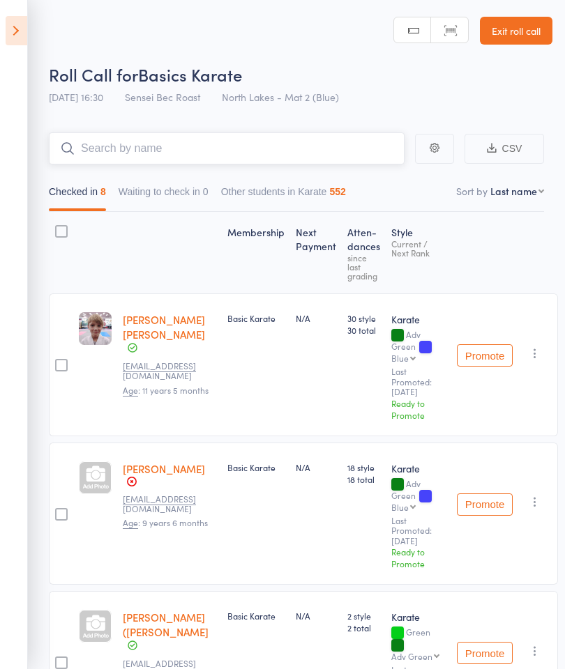
click at [103, 150] on input "search" at bounding box center [226, 148] width 355 height 32
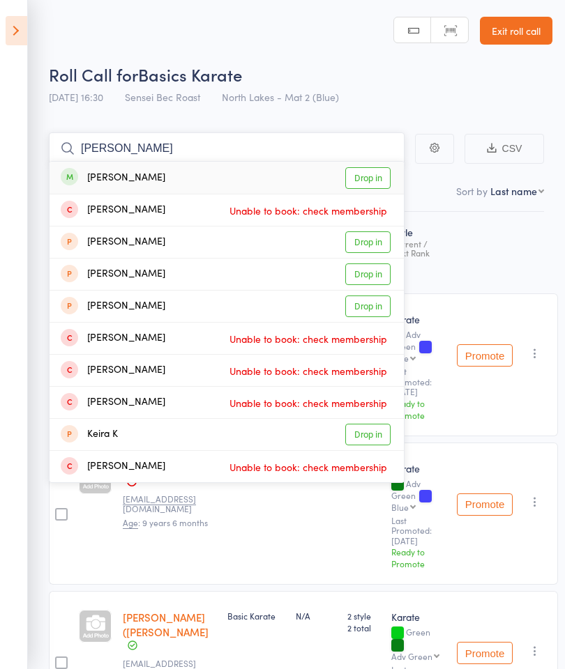
type input "[PERSON_NAME]"
click at [376, 181] on link "Drop in" at bounding box center [367, 178] width 45 height 22
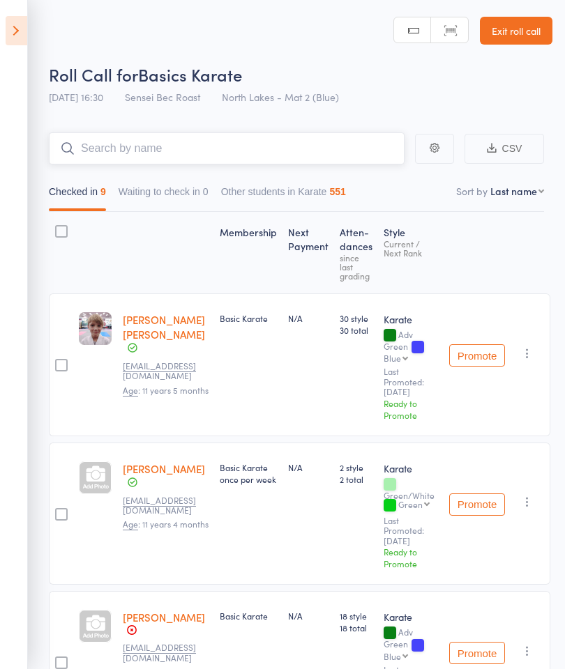
click at [99, 148] on input "search" at bounding box center [226, 148] width 355 height 32
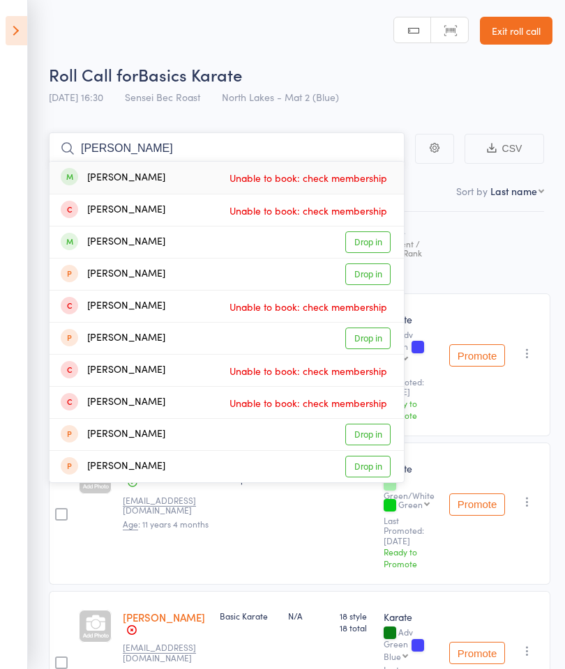
type input "[PERSON_NAME]"
click at [376, 249] on link "Drop in" at bounding box center [367, 242] width 45 height 22
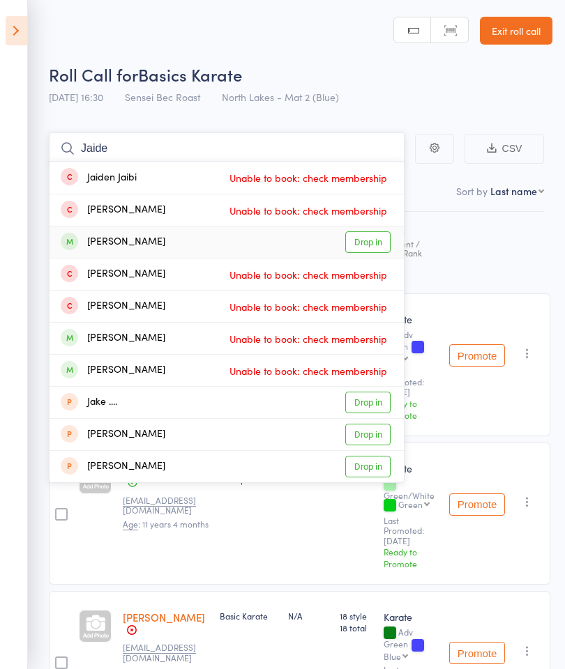
type input "Jaide"
click at [374, 240] on link "Drop in" at bounding box center [367, 242] width 45 height 22
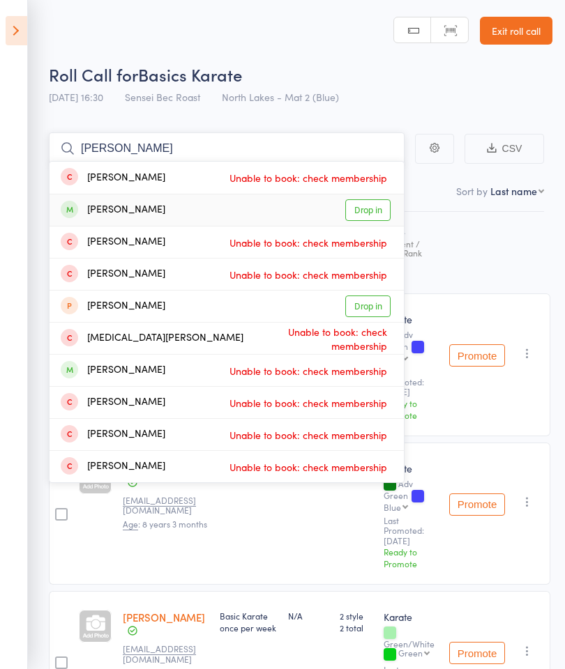
type input "[PERSON_NAME]"
click at [379, 208] on link "Drop in" at bounding box center [367, 210] width 45 height 22
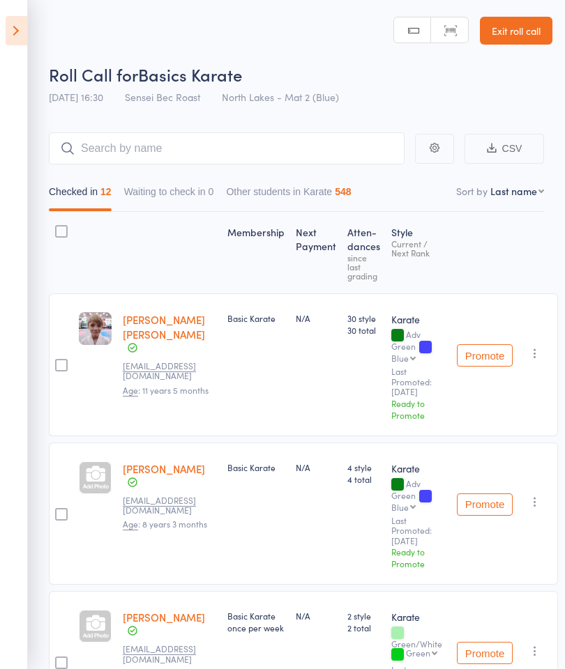
click at [11, 34] on icon at bounding box center [17, 30] width 22 height 29
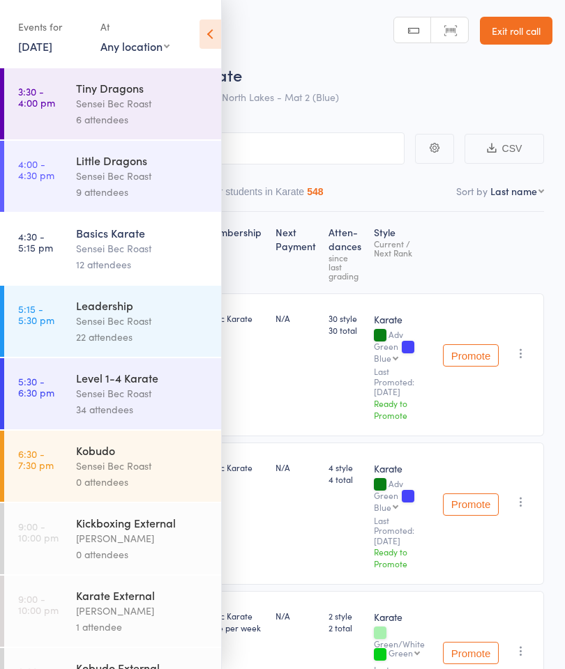
click at [157, 474] on div "Sensei Bec Roast" at bounding box center [142, 466] width 133 height 16
